Goal: Book appointment/travel/reservation

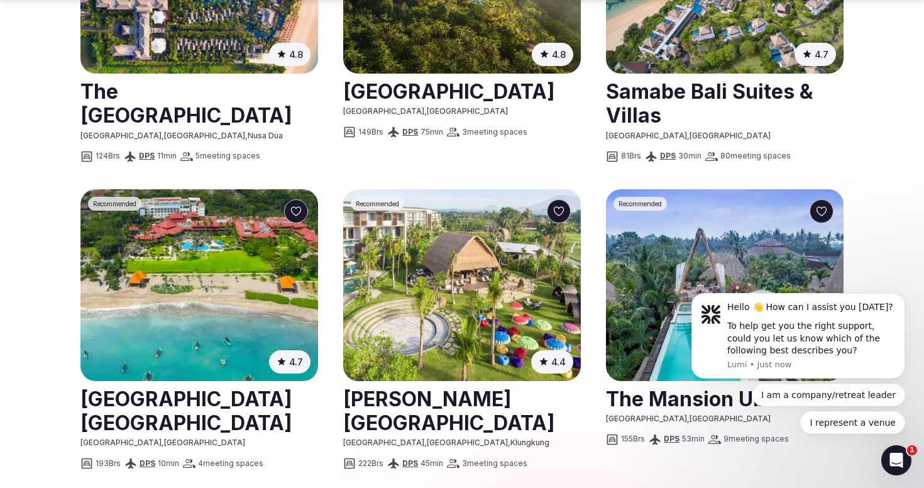
scroll to position [959, 0]
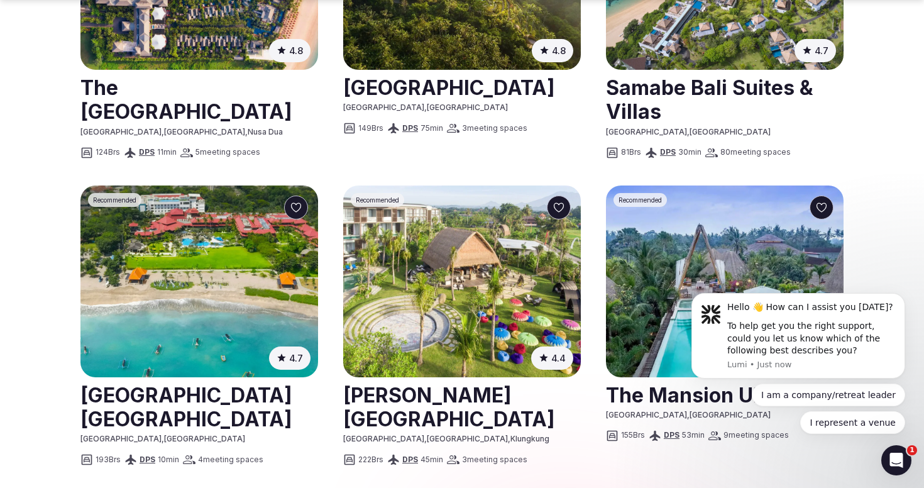
click at [607, 268] on img at bounding box center [725, 282] width 238 height 192
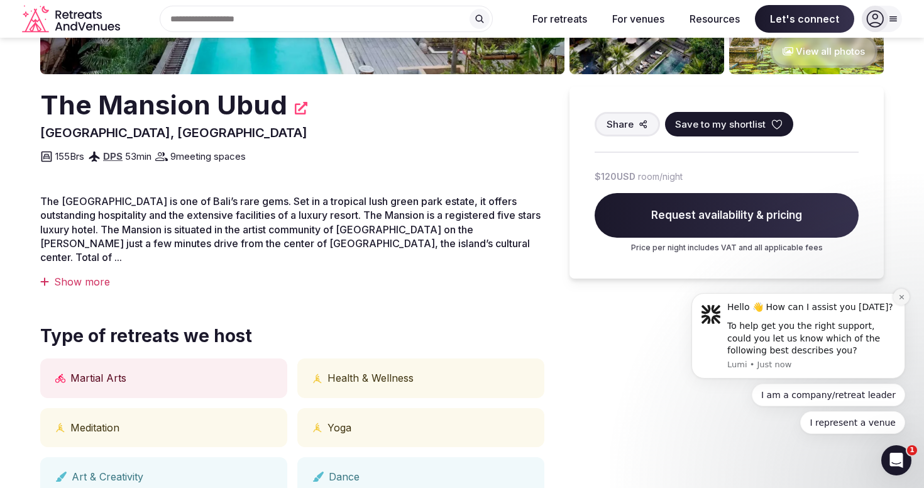
click at [897, 300] on button "Dismiss notification" at bounding box center [902, 297] width 16 height 16
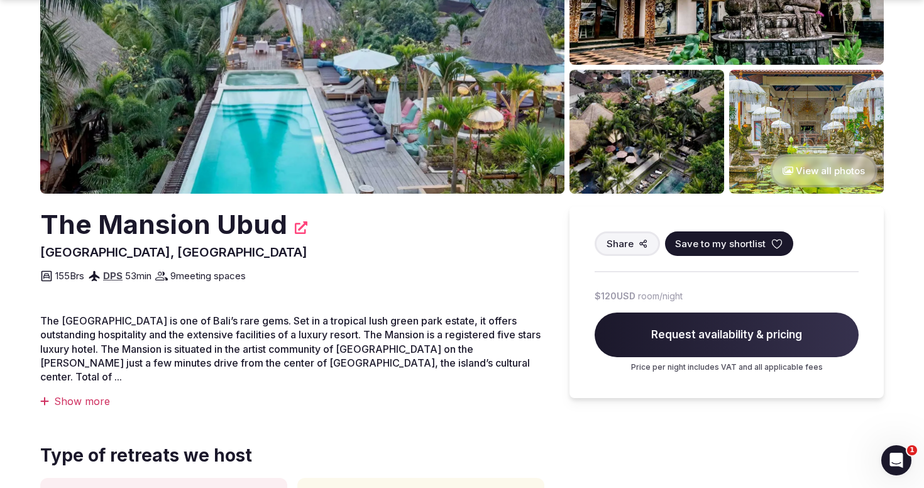
scroll to position [175, 0]
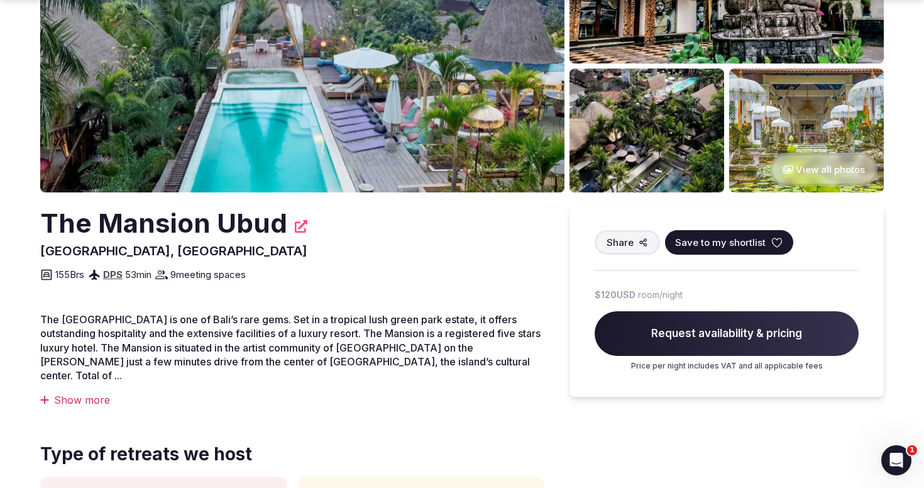
click at [64, 393] on div "Show more" at bounding box center [292, 400] width 504 height 14
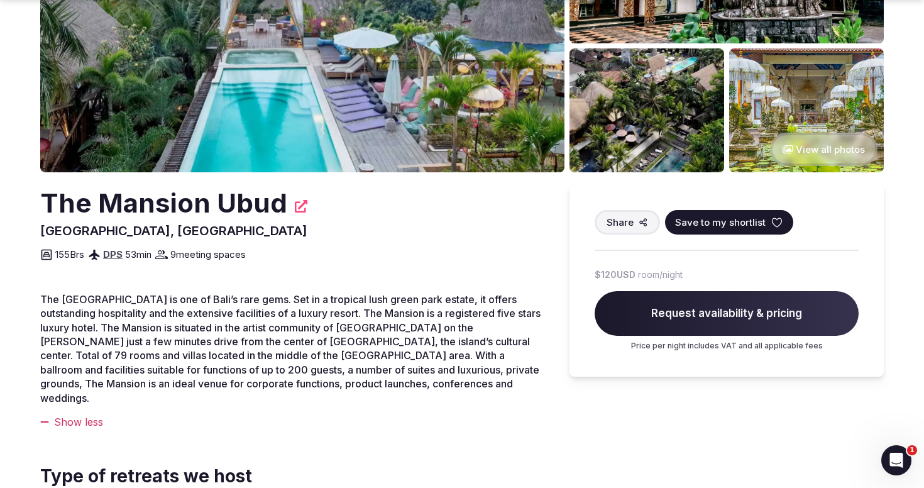
scroll to position [197, 0]
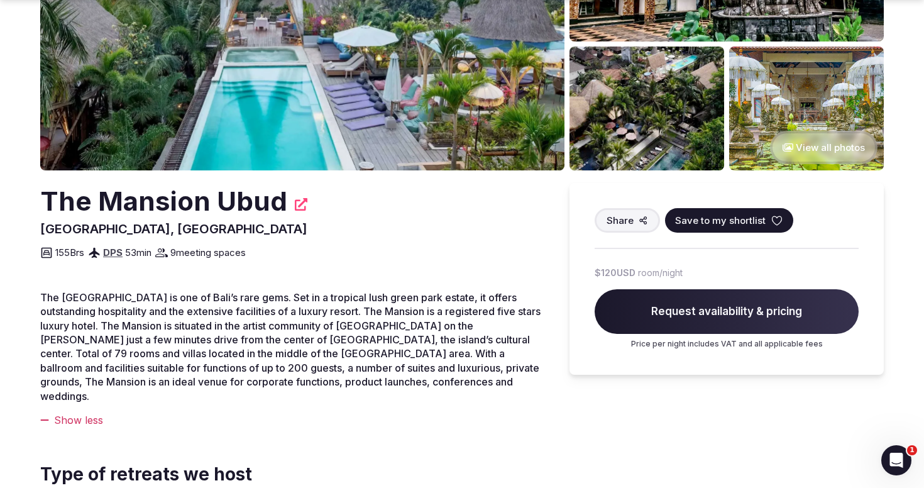
click at [726, 310] on span "Request availability & pricing" at bounding box center [727, 311] width 264 height 45
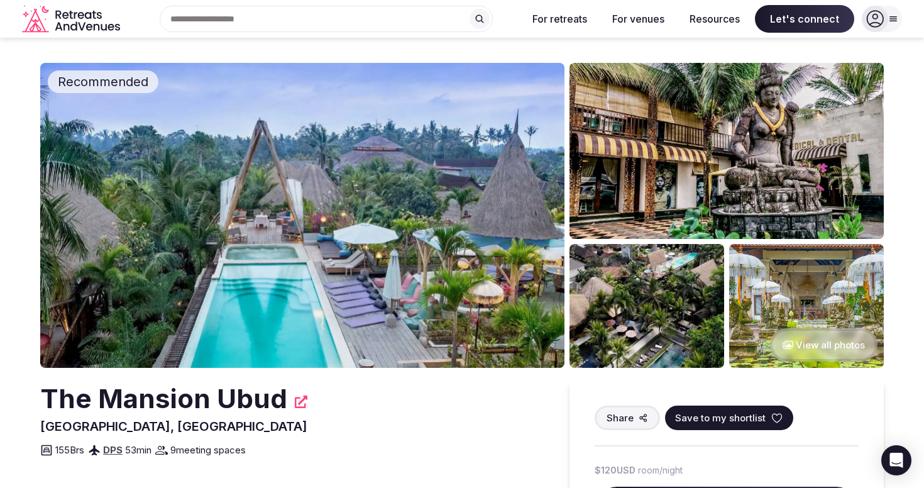
scroll to position [197, 0]
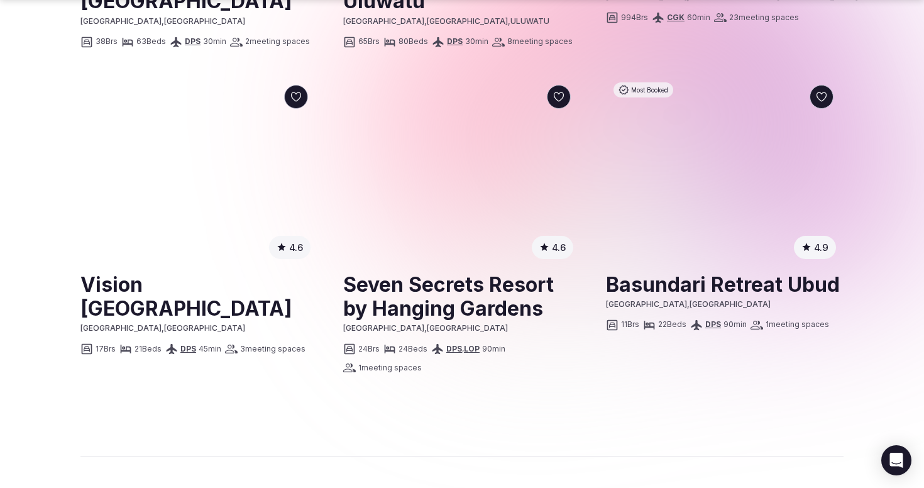
scroll to position [1687, 0]
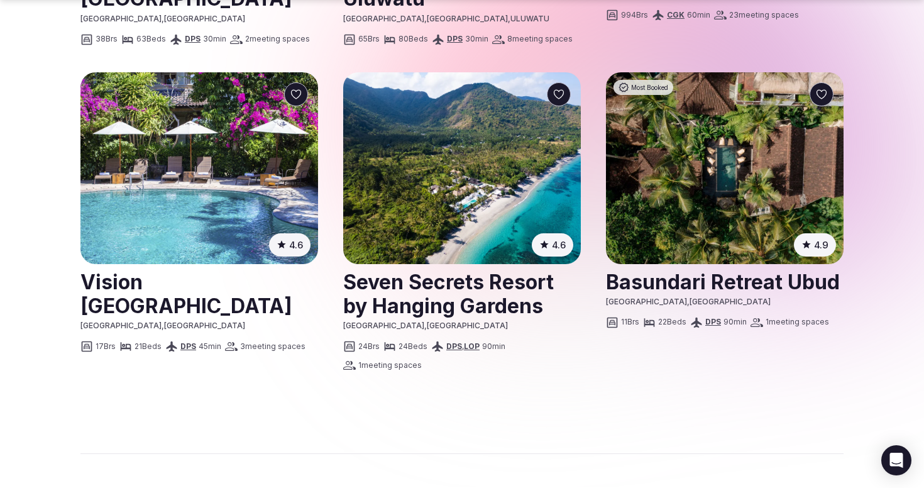
click at [638, 201] on img at bounding box center [725, 168] width 238 height 192
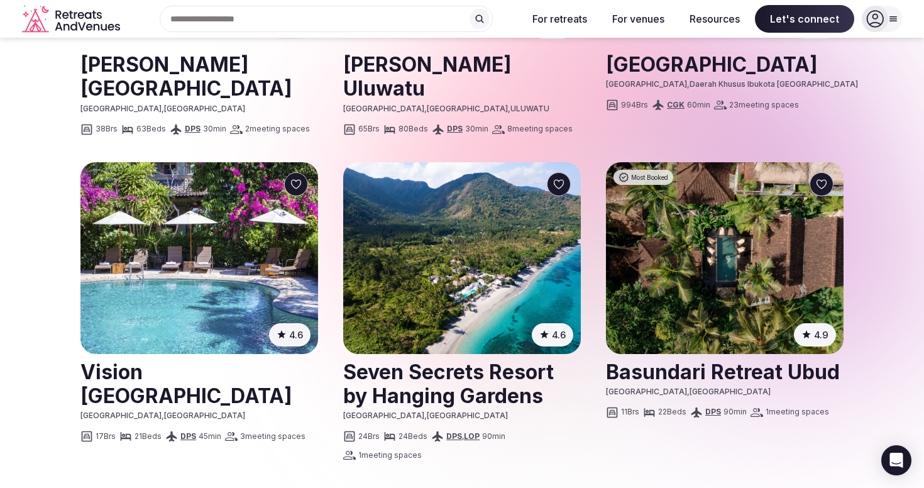
scroll to position [1595, 0]
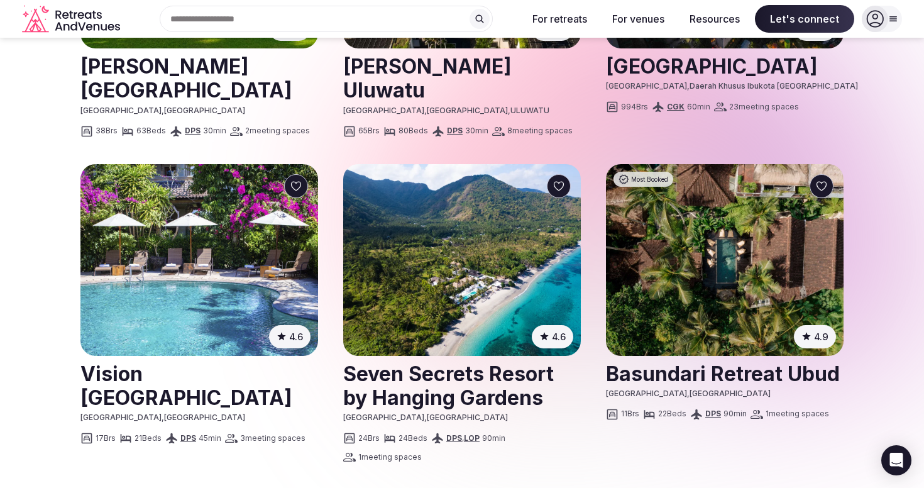
click at [127, 290] on img at bounding box center [199, 260] width 238 height 192
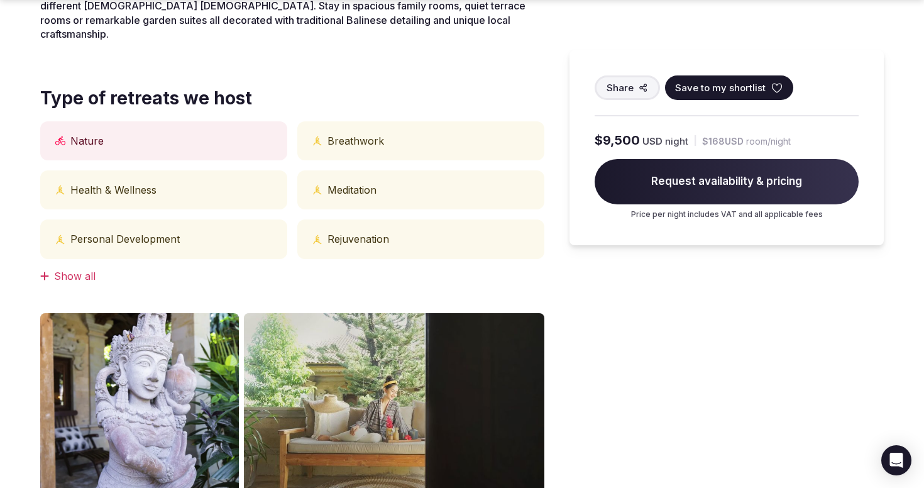
scroll to position [616, 0]
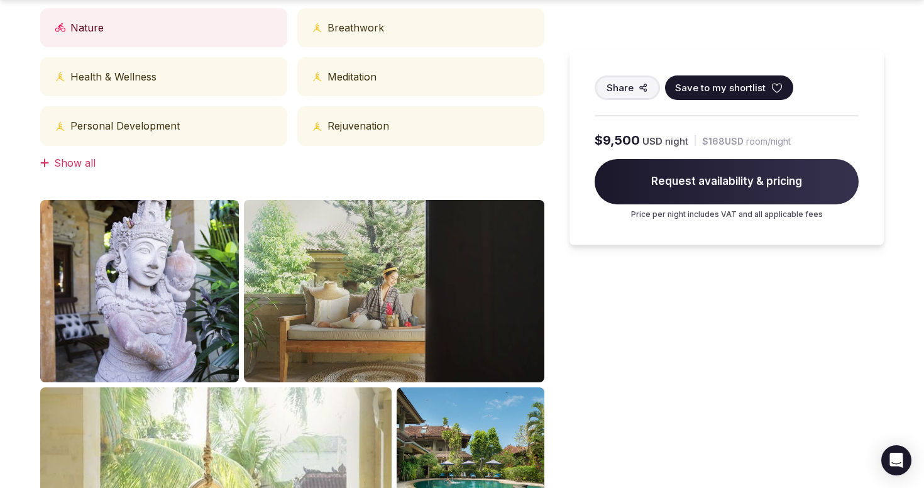
click at [619, 181] on span "Request availability & pricing" at bounding box center [727, 181] width 264 height 45
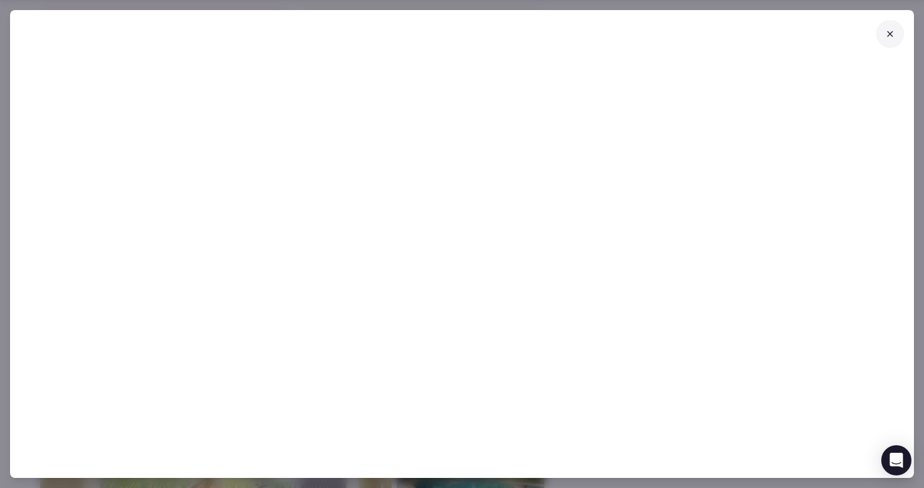
click at [884, 37] on button at bounding box center [891, 34] width 28 height 28
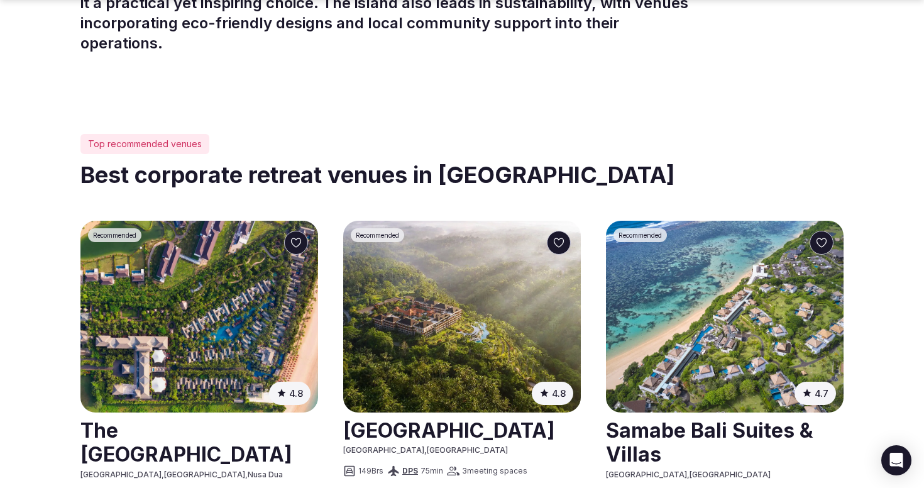
scroll to position [1595, 0]
